Goal: Information Seeking & Learning: Learn about a topic

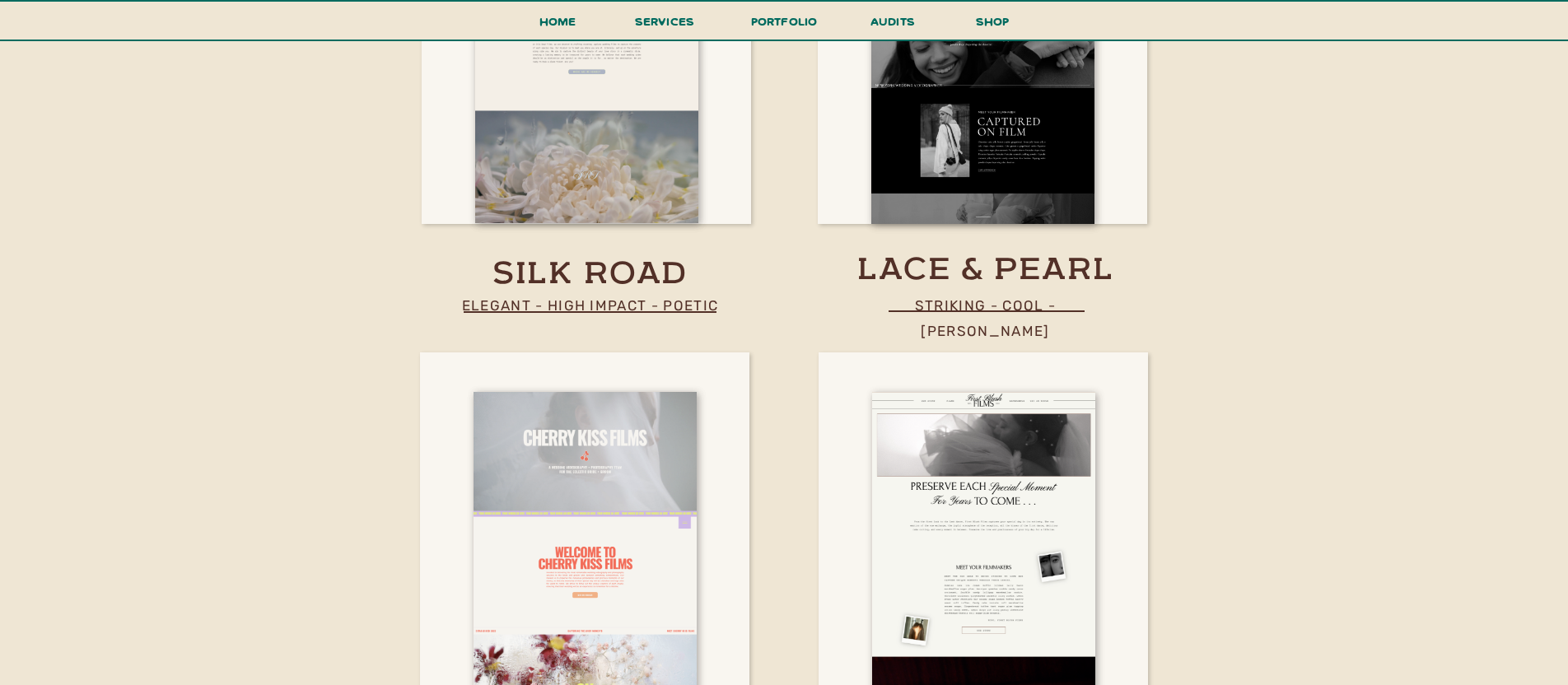
scroll to position [2848, 0]
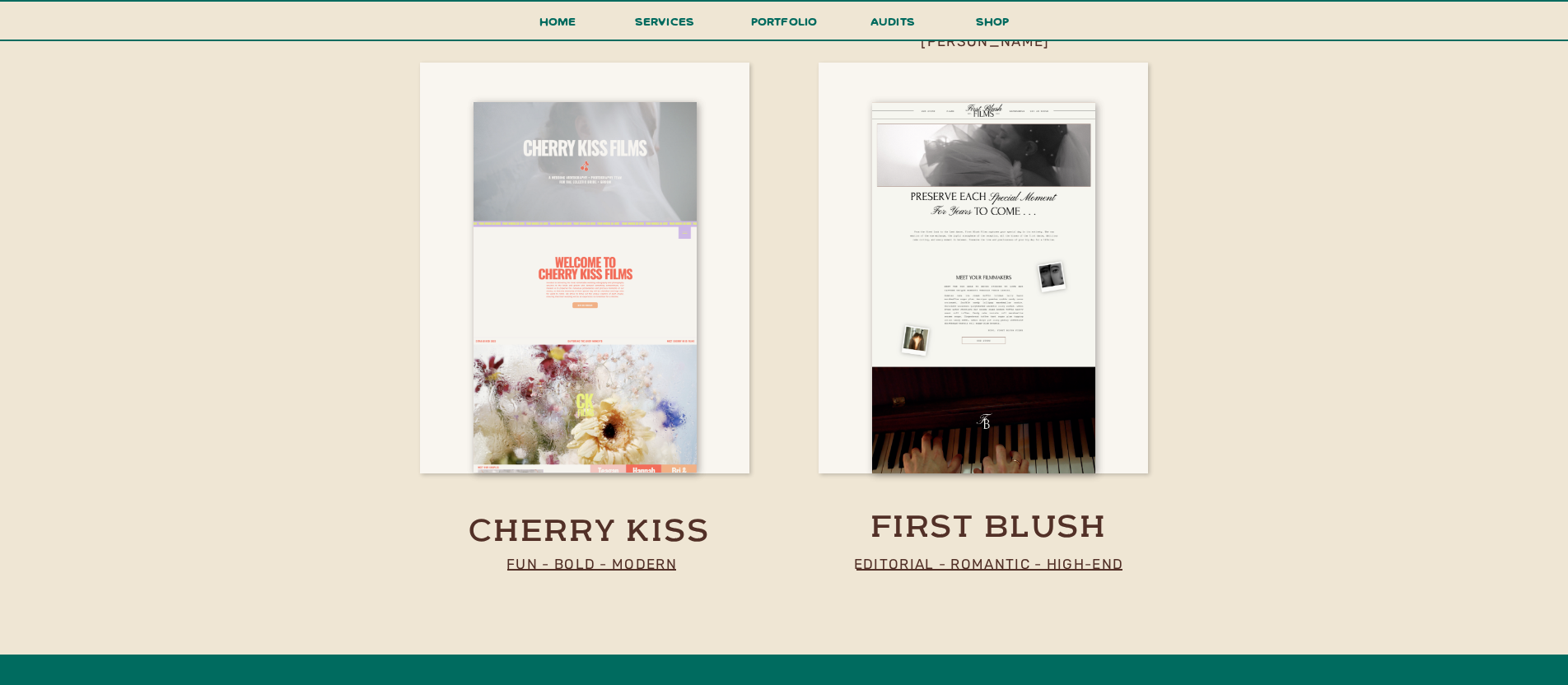
click at [1009, 532] on h3 "first blush" at bounding box center [989, 524] width 260 height 32
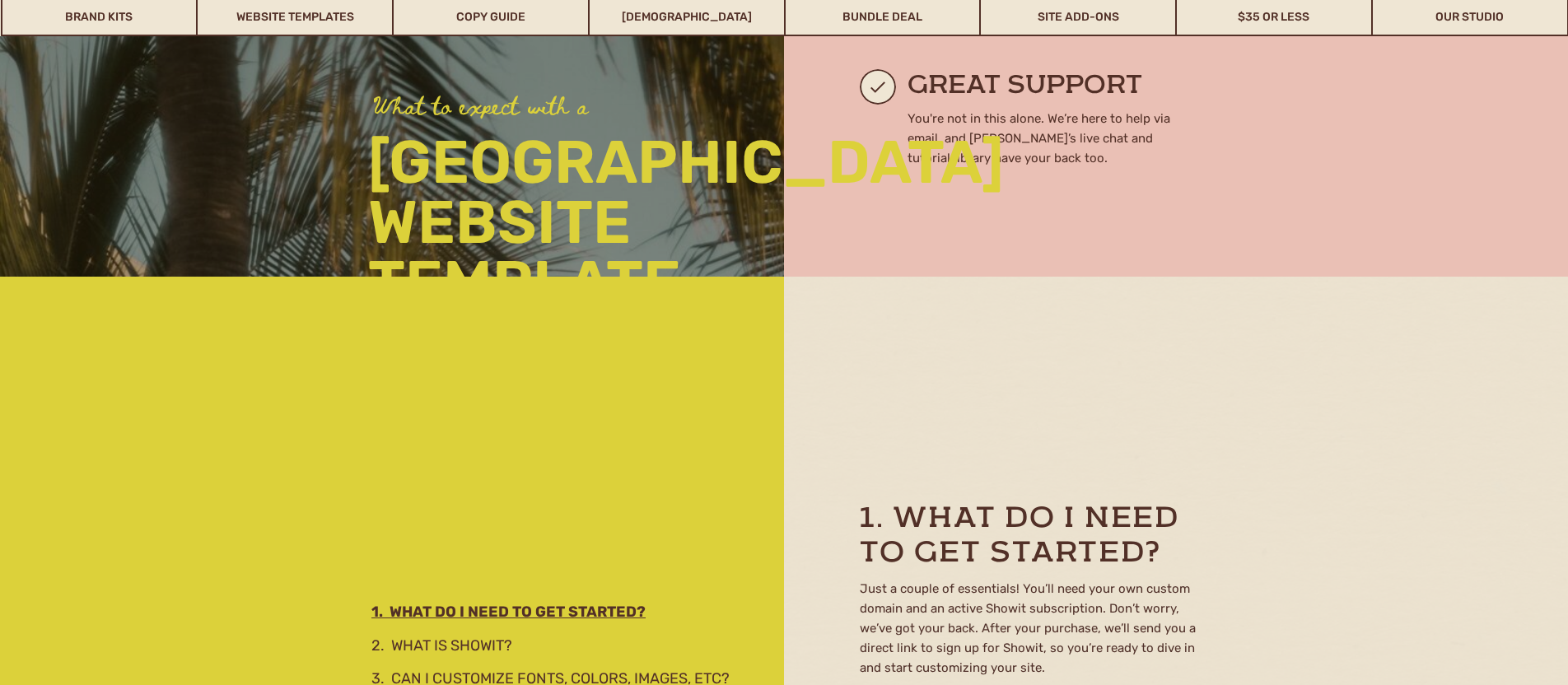
scroll to position [2218, 0]
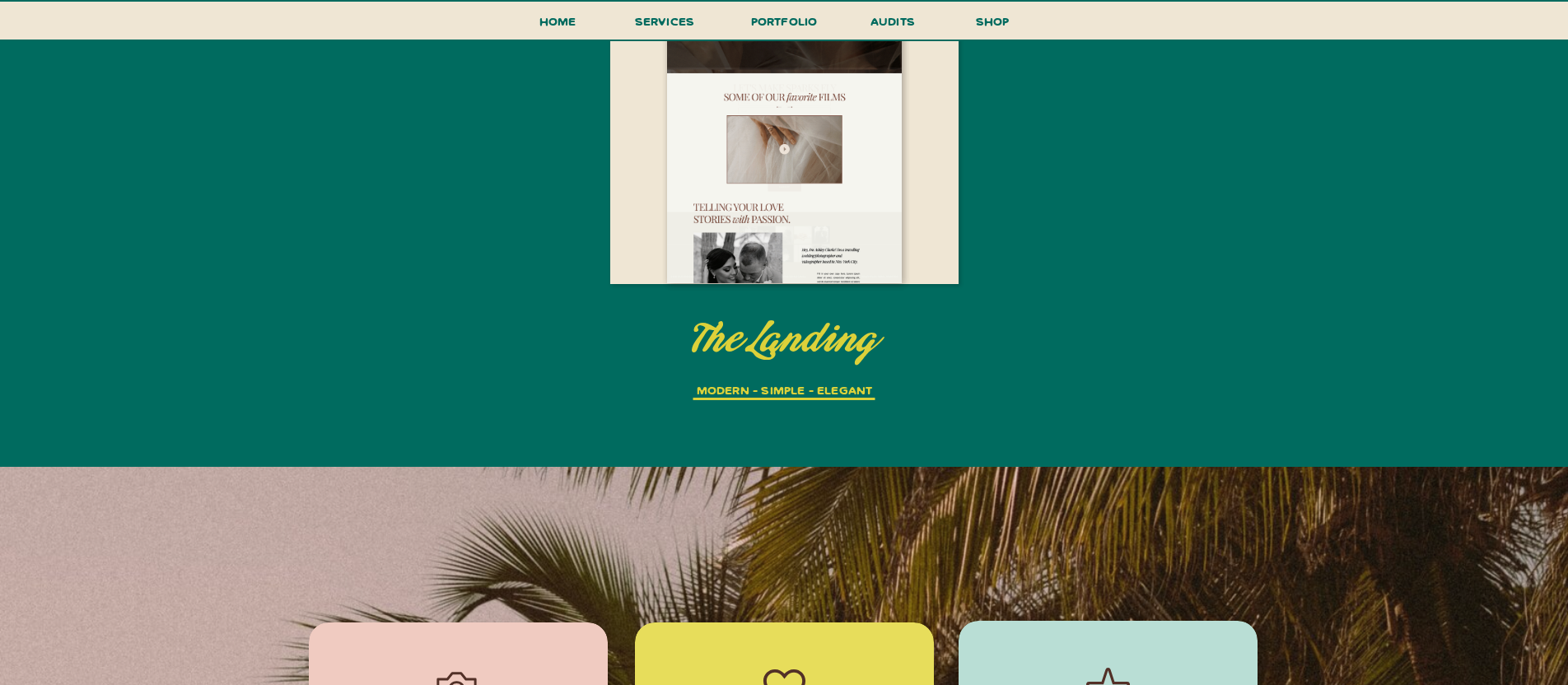
scroll to position [3551, 0]
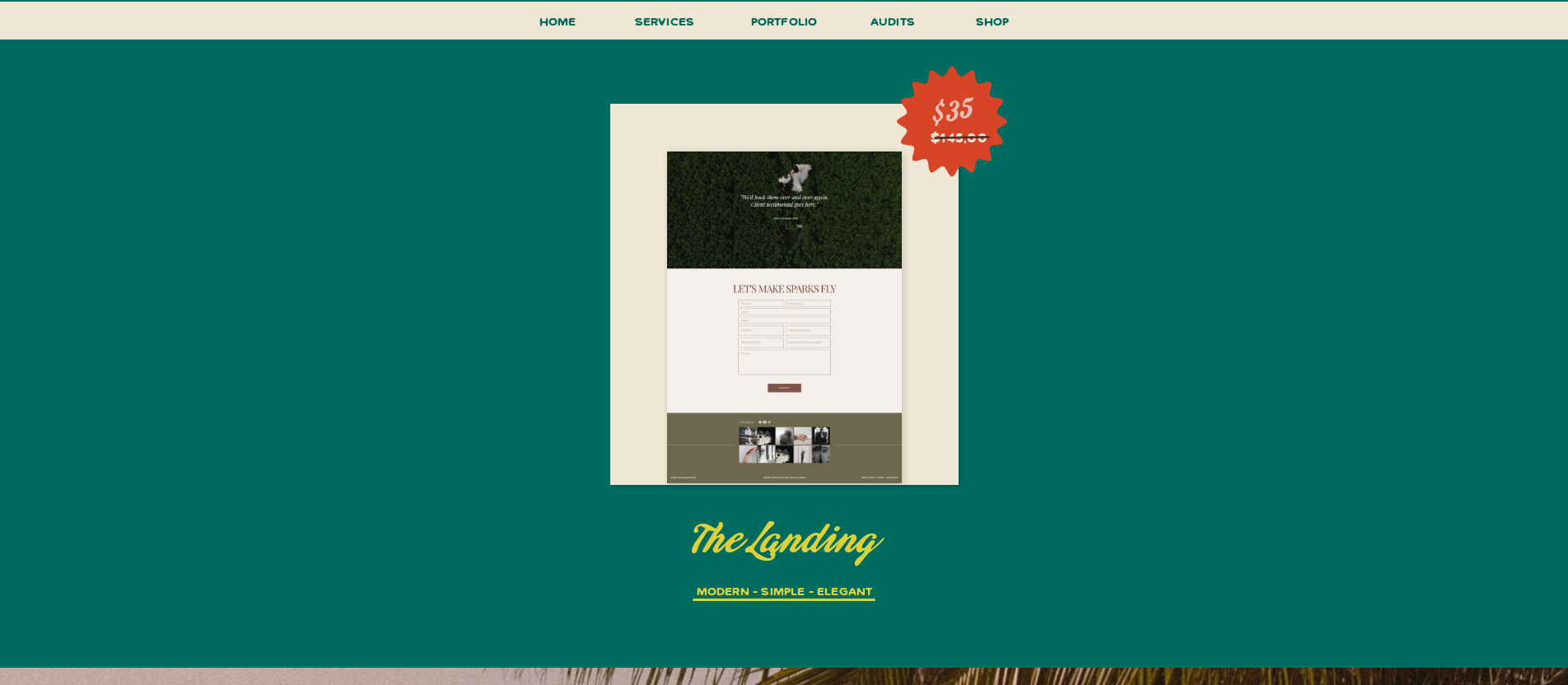
click at [861, 373] on div at bounding box center [784, 317] width 234 height 332
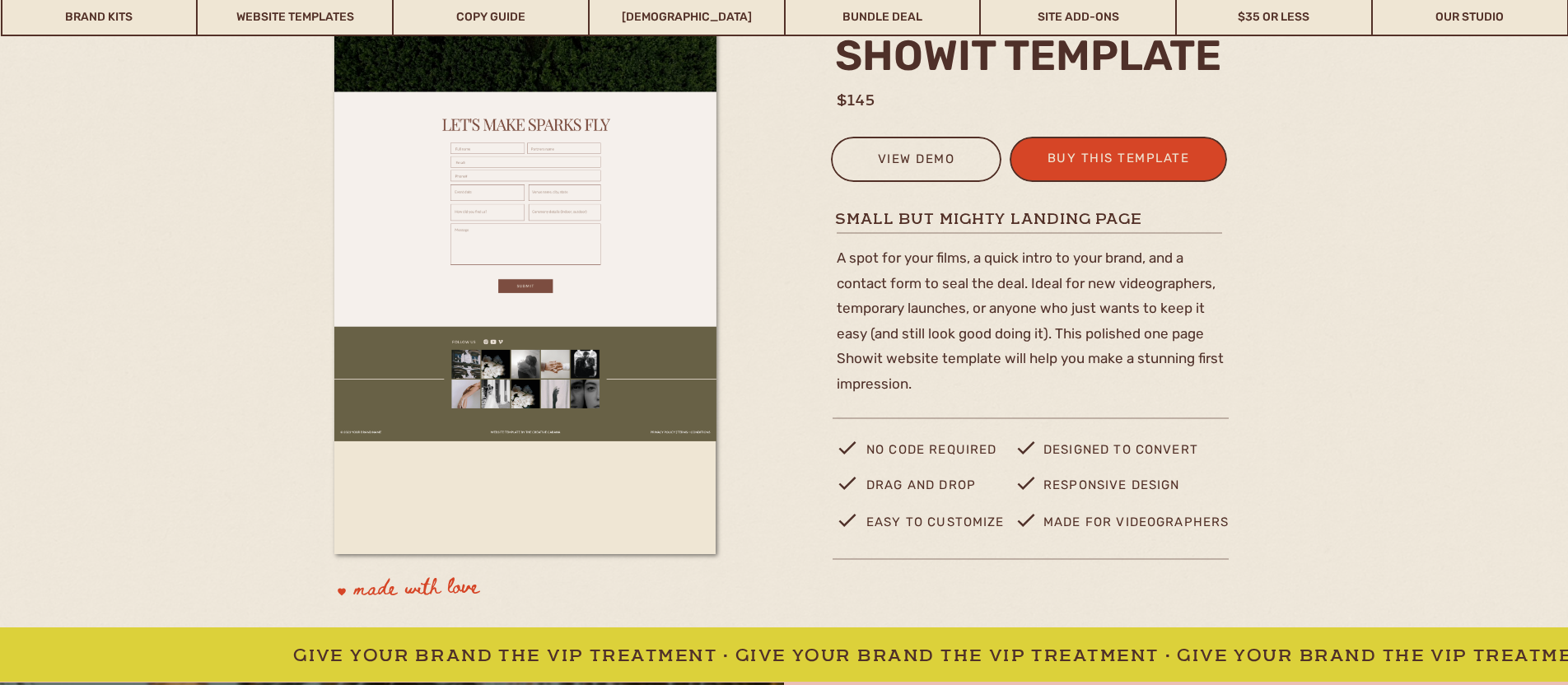
scroll to position [139, 0]
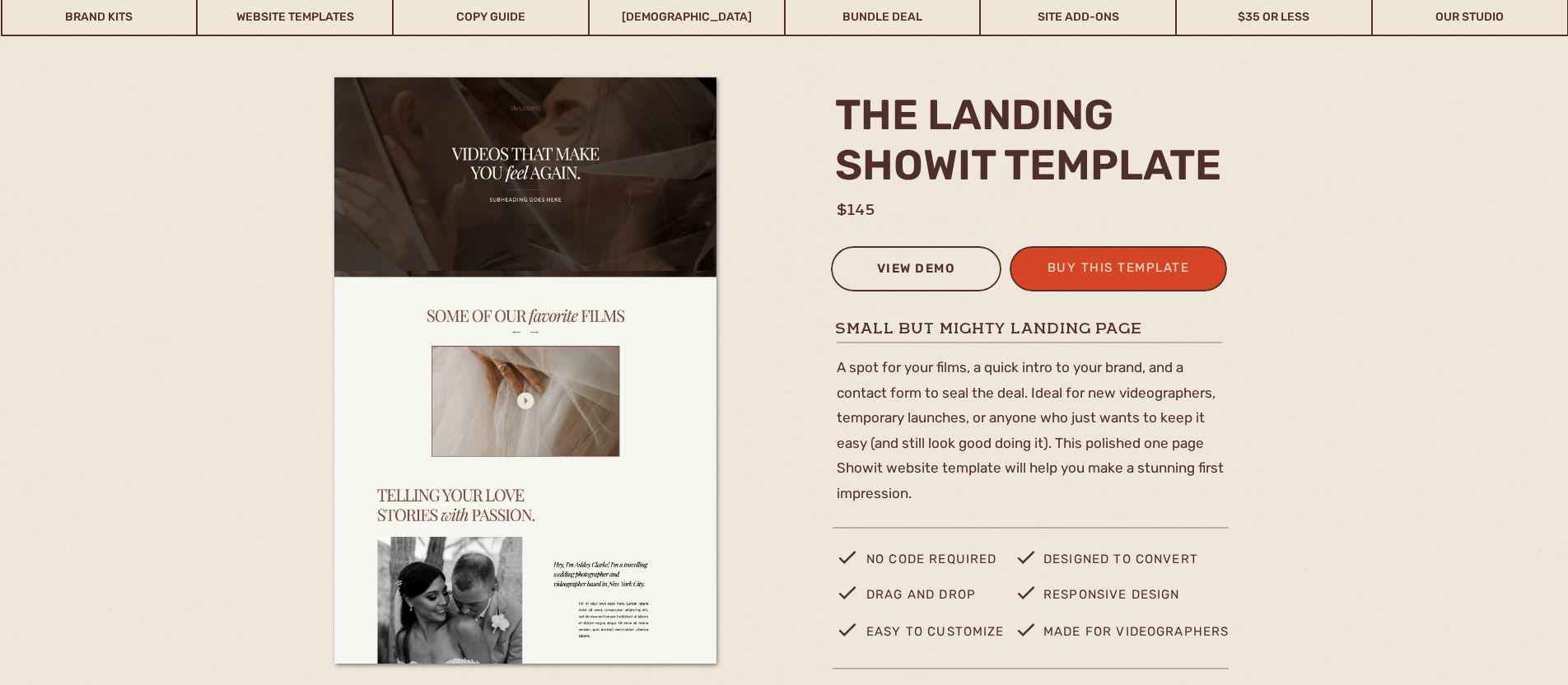
click at [884, 264] on div "view demo" at bounding box center [915, 271] width 149 height 27
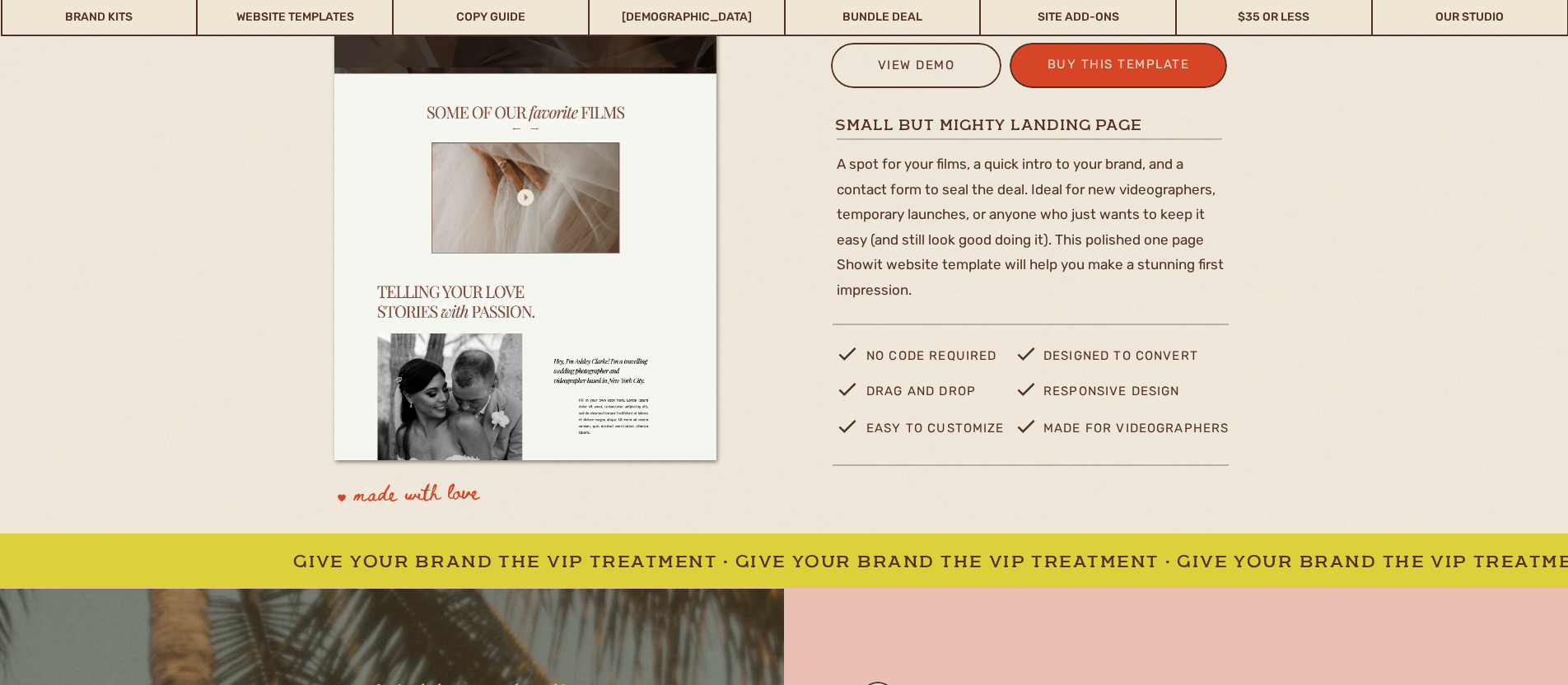
scroll to position [0, 0]
